Goal: Check status: Check status

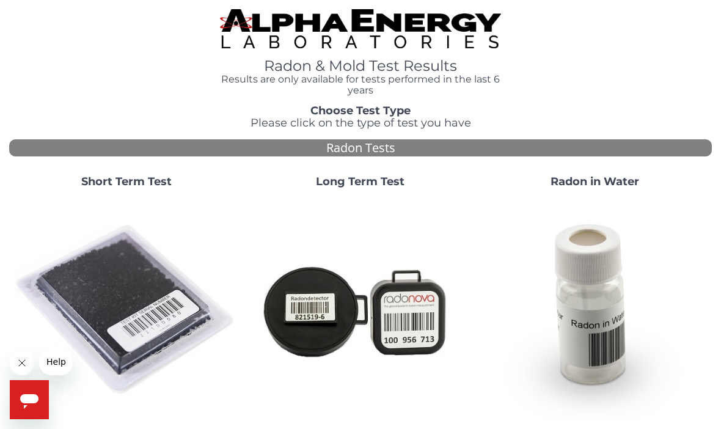
click at [133, 303] on img at bounding box center [126, 310] width 224 height 224
click at [138, 297] on img at bounding box center [126, 310] width 224 height 224
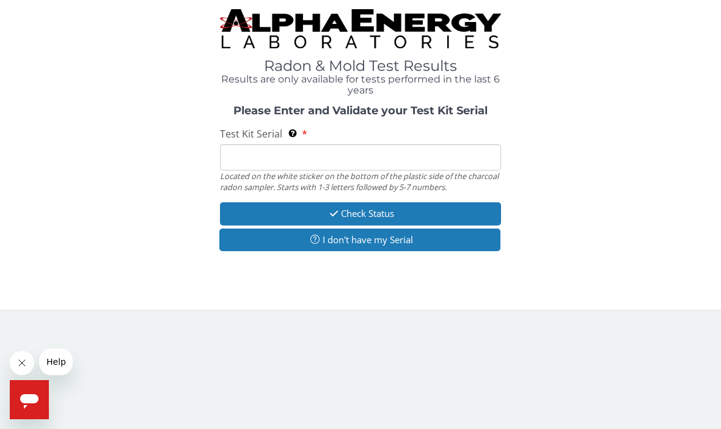
click at [338, 161] on input "Test Kit Serial Located on the white sticker on the bottom of the plastic side …" at bounding box center [360, 157] width 281 height 26
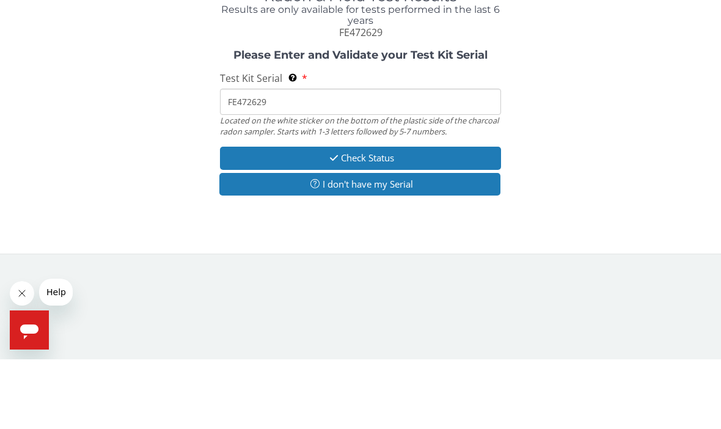
type input "FE472629"
click at [433, 216] on button "Check Status" at bounding box center [360, 227] width 281 height 23
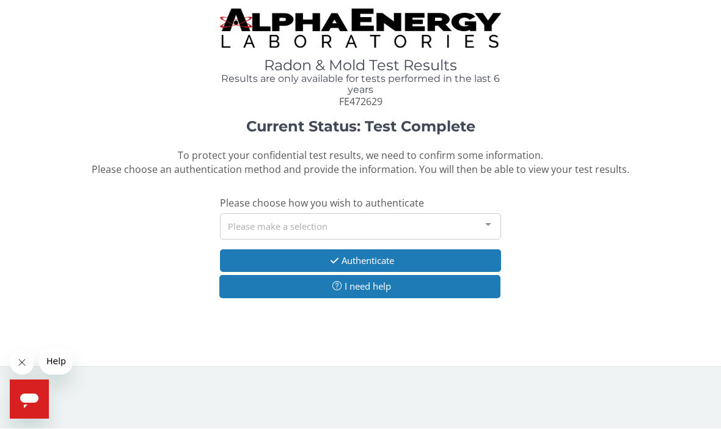
click at [492, 227] on div at bounding box center [488, 226] width 24 height 23
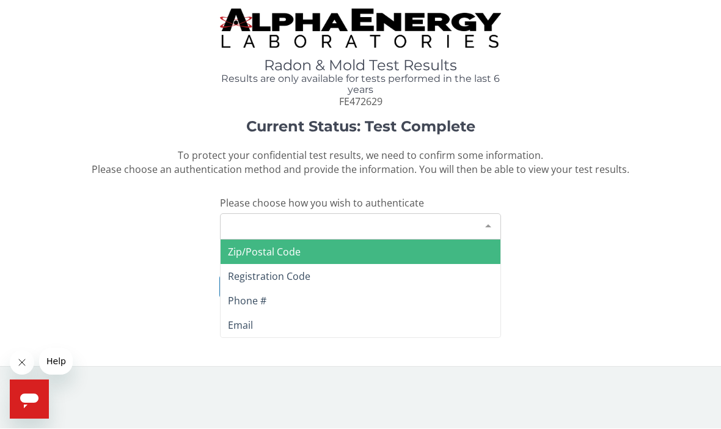
click at [267, 306] on span "Phone #" at bounding box center [361, 301] width 280 height 24
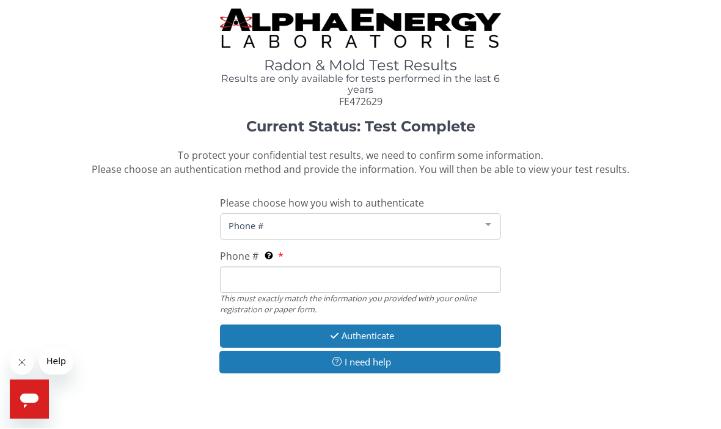
scroll to position [1, 0]
click at [295, 276] on input "Phone # This must exactly match the information you provided with your online r…" at bounding box center [360, 279] width 281 height 26
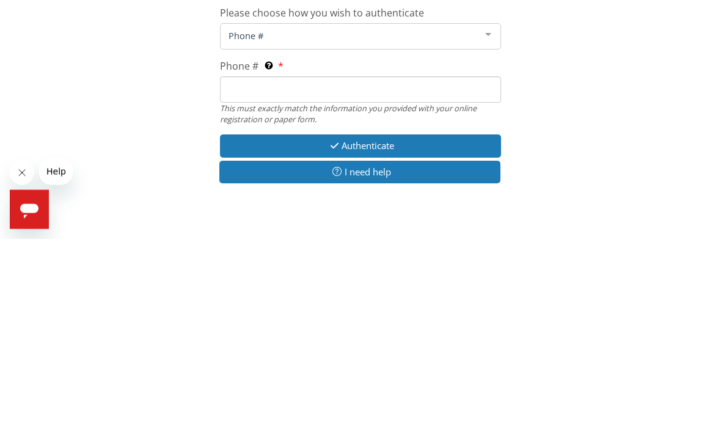
type input "[PHONE_NUMBER]"
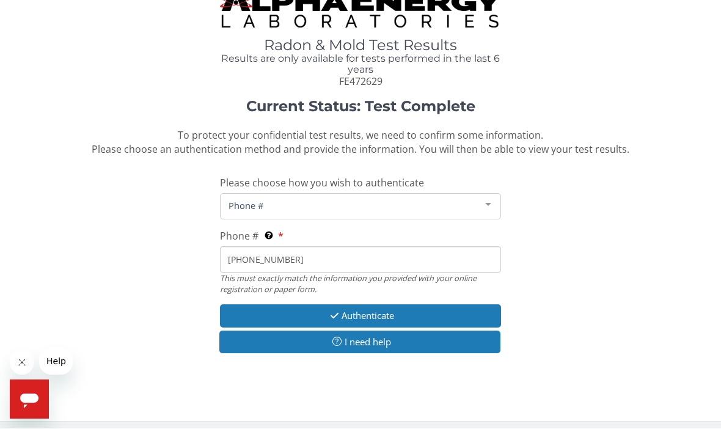
click at [397, 310] on button "Authenticate" at bounding box center [360, 316] width 281 height 23
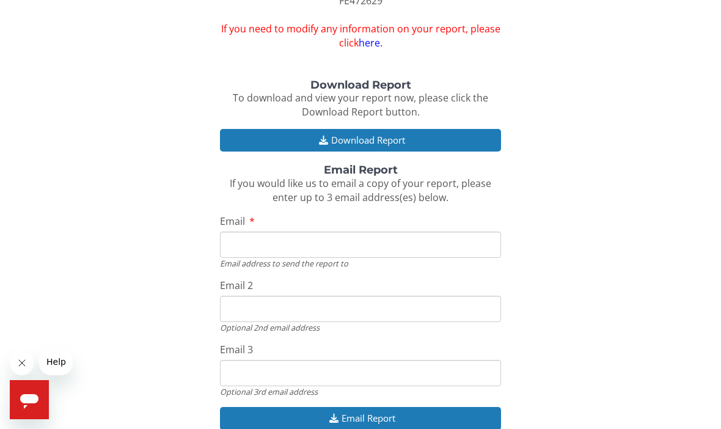
scroll to position [106, 0]
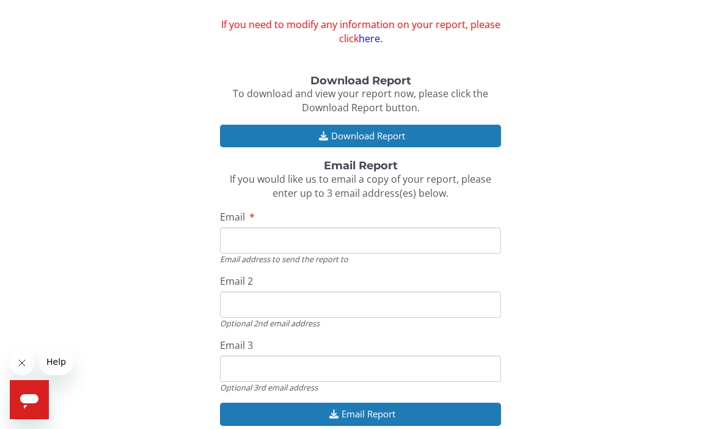
click at [417, 134] on button "Download Report" at bounding box center [360, 136] width 281 height 23
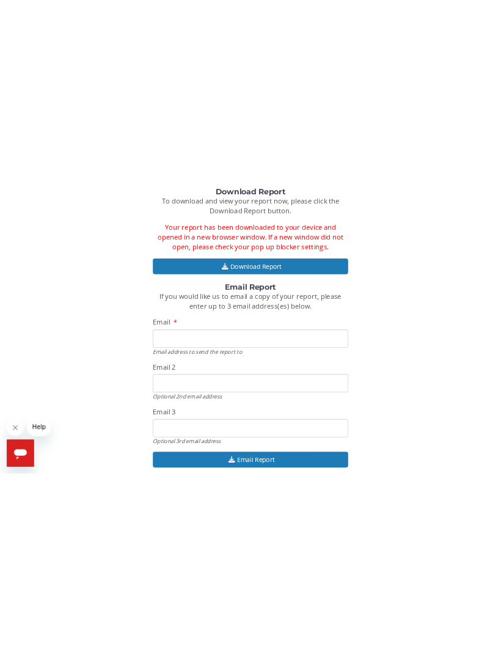
scroll to position [0, 0]
